Goal: Transaction & Acquisition: Subscribe to service/newsletter

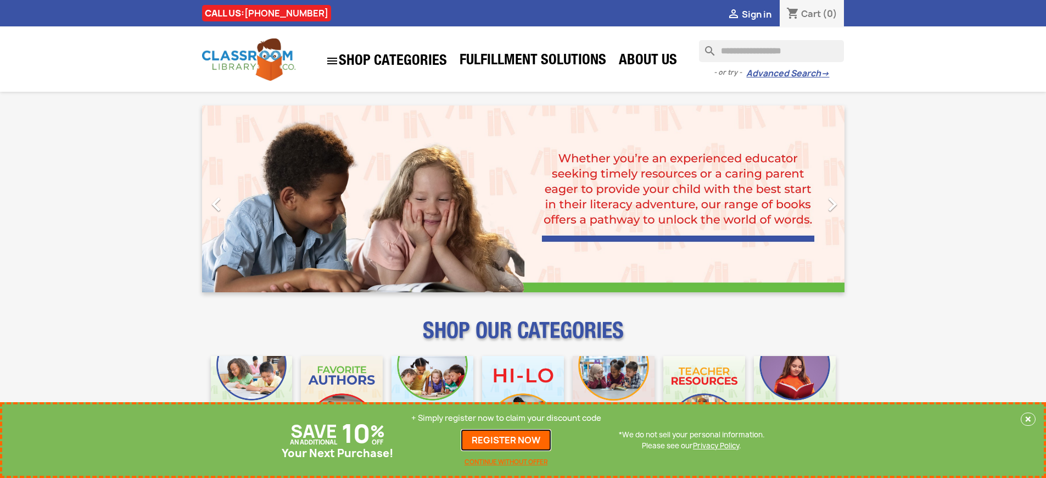
click at [506, 440] on link "REGISTER NOW" at bounding box center [506, 440] width 91 height 22
click at [506, 418] on p "+ Simply register now to claim your discount code" at bounding box center [506, 418] width 190 height 11
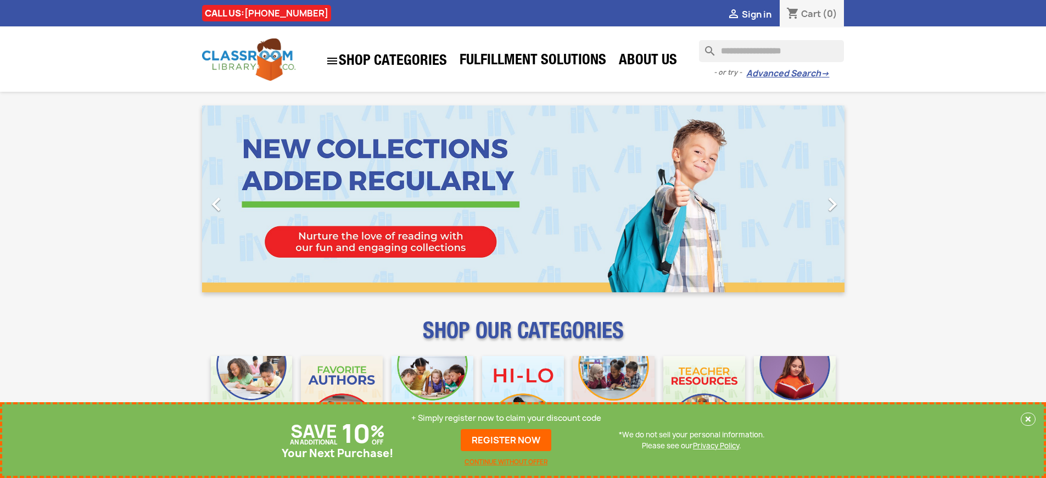
click at [506, 418] on p "+ Simply register now to claim your discount code" at bounding box center [506, 418] width 190 height 11
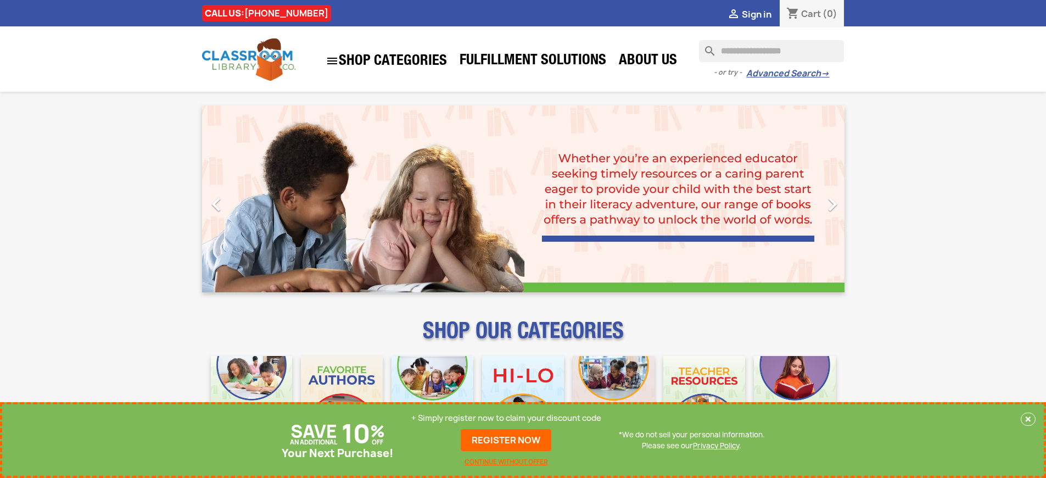
click at [506, 418] on p "+ Simply register now to claim your discount code" at bounding box center [506, 418] width 190 height 11
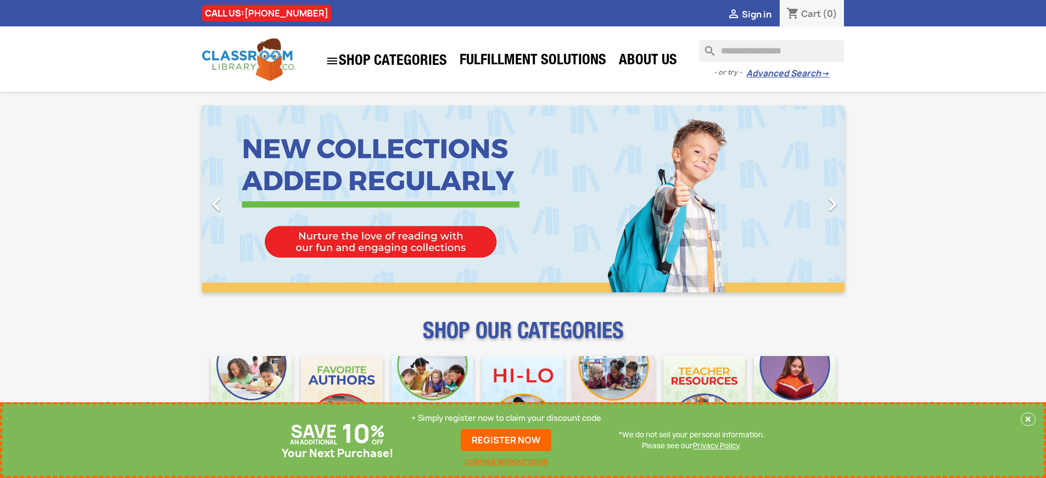
click at [506, 418] on p "+ Simply register now to claim your discount code" at bounding box center [506, 418] width 190 height 11
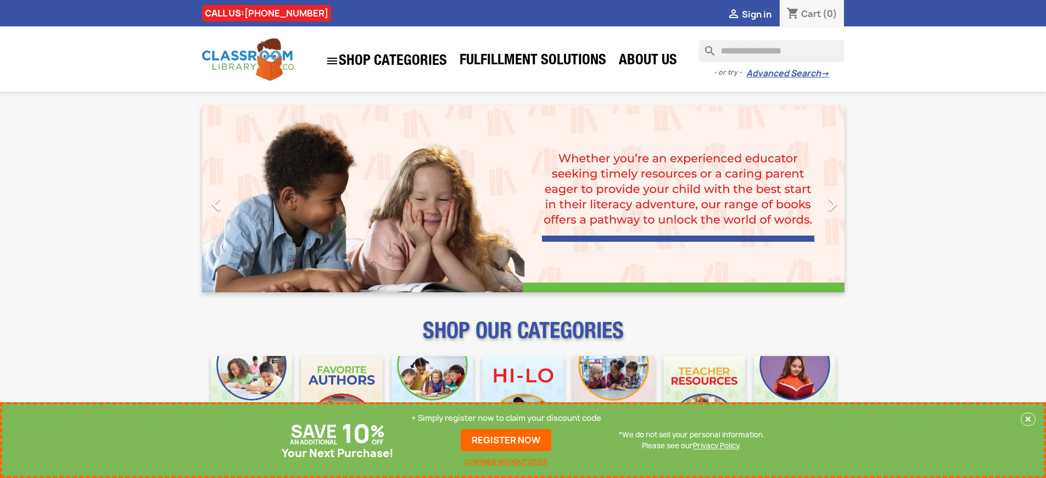
click at [506, 418] on p "+ Simply register now to claim your discount code" at bounding box center [506, 418] width 190 height 11
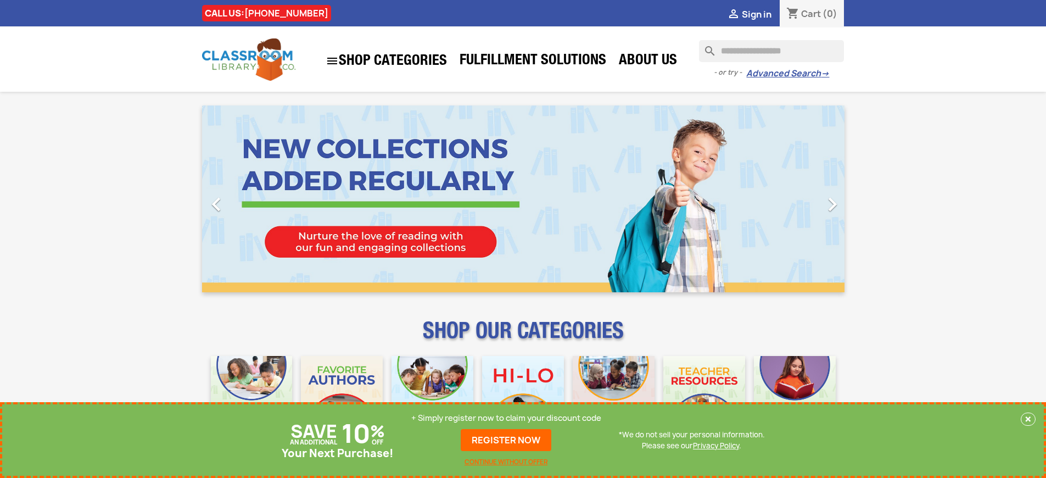
click at [506, 418] on p "+ Simply register now to claim your discount code" at bounding box center [506, 418] width 190 height 11
click at [506, 440] on link "REGISTER NOW" at bounding box center [506, 440] width 91 height 22
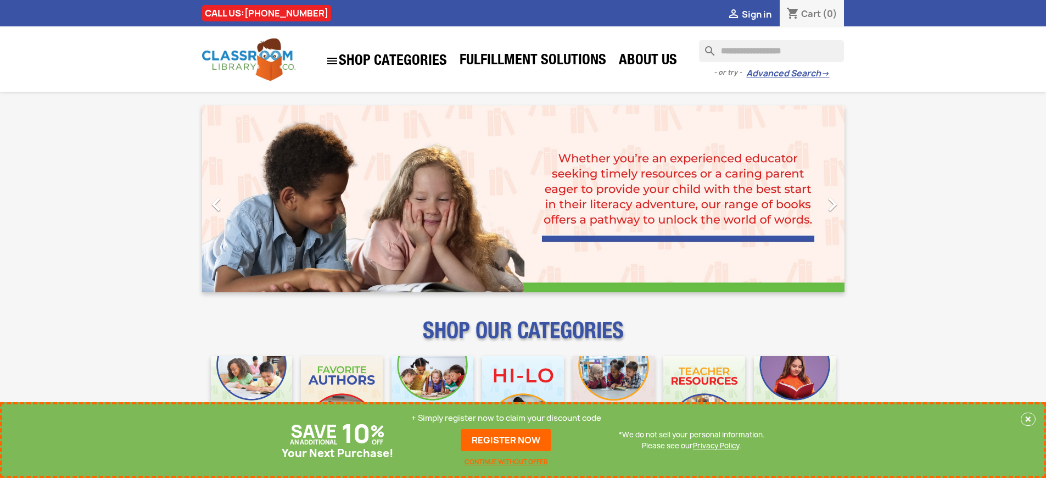
click at [506, 418] on p "+ Simply register now to claim your discount code" at bounding box center [506, 418] width 190 height 11
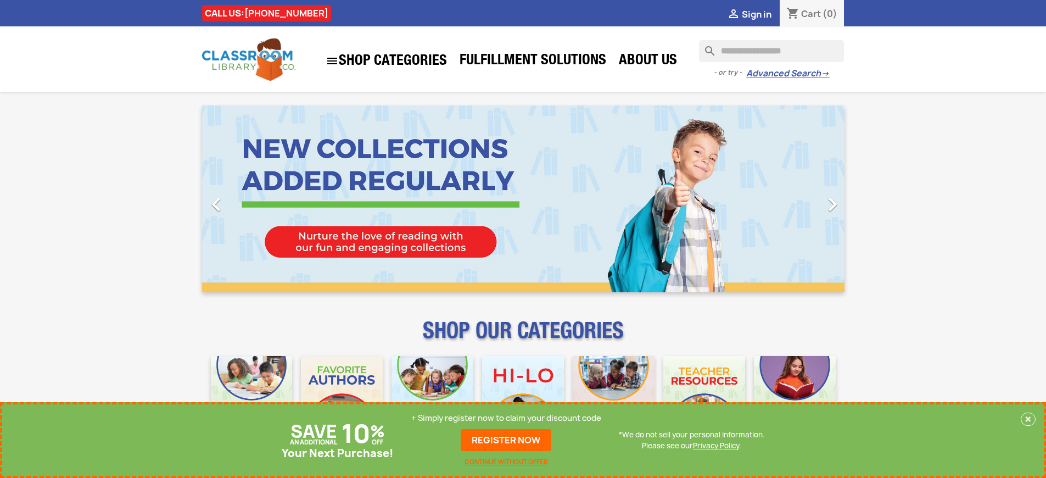
click at [506, 418] on p "+ Simply register now to claim your discount code" at bounding box center [506, 418] width 190 height 11
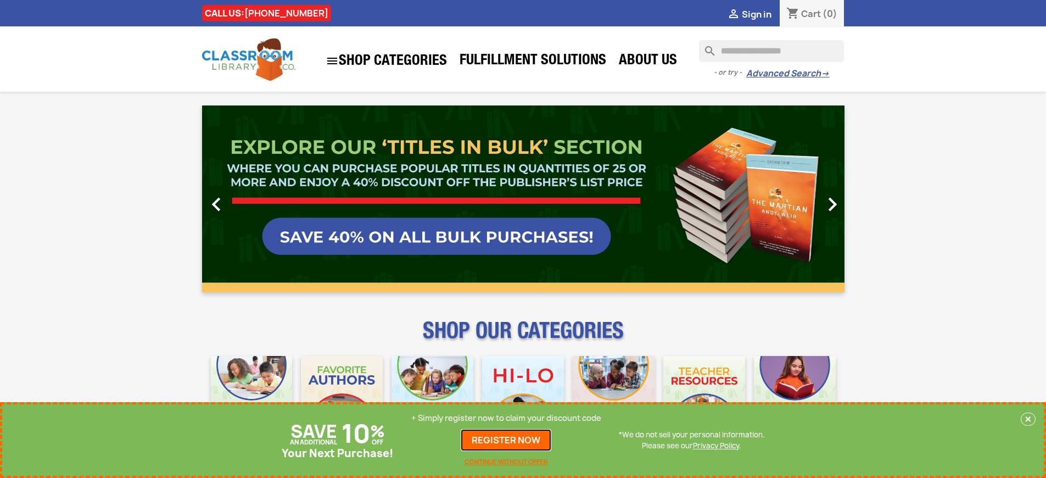
click at [506, 440] on link "REGISTER NOW" at bounding box center [506, 440] width 91 height 22
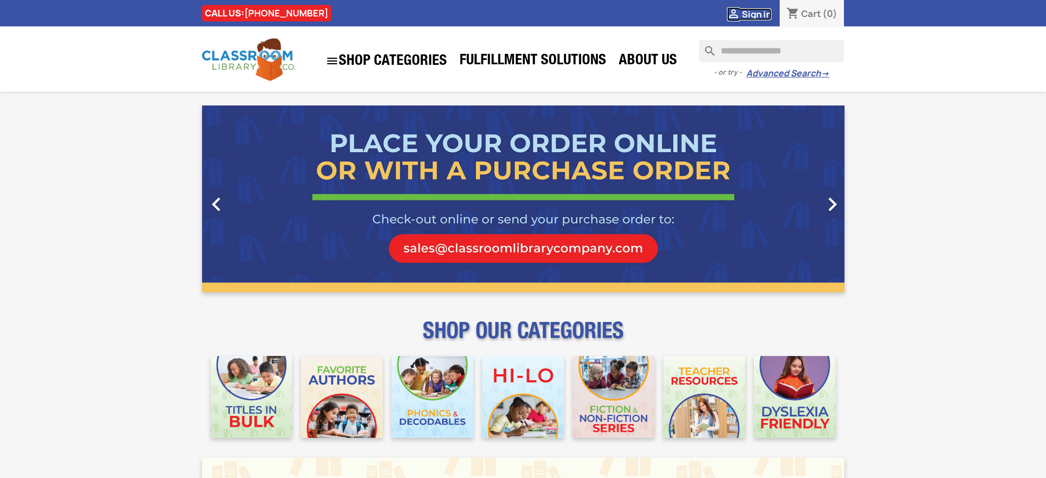
click at [756, 14] on span "Sign in" at bounding box center [757, 14] width 30 height 12
